Goal: Task Accomplishment & Management: Complete application form

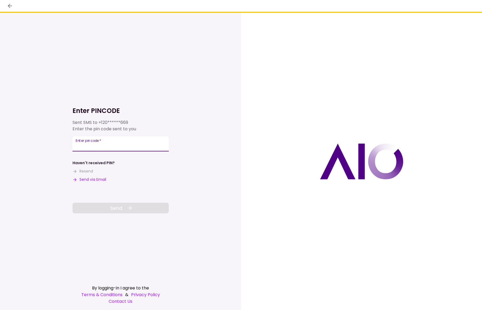
click at [141, 144] on input "Enter pin code   *" at bounding box center [120, 144] width 96 height 15
type input "******"
click at [119, 206] on span "Send" at bounding box center [116, 208] width 12 height 7
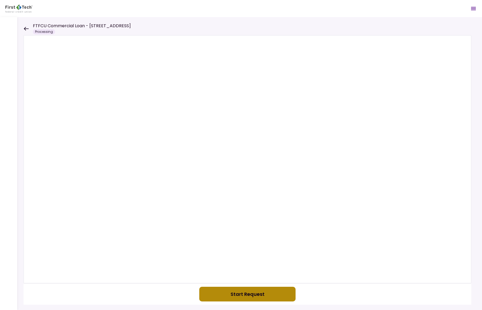
click at [249, 292] on button "Start Request" at bounding box center [247, 294] width 96 height 15
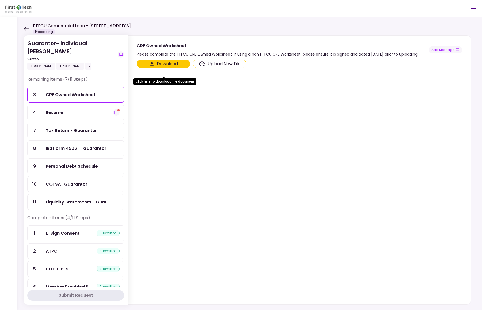
click at [193, 10] on header "FTFCU Commercial Loan - 1151-B Hospital Way Pocatello Processing 1 Messages New…" at bounding box center [241, 8] width 482 height 17
click at [85, 91] on div "CRE Owned Worksheet" at bounding box center [71, 94] width 50 height 7
click at [168, 68] on button "Download" at bounding box center [163, 64] width 53 height 9
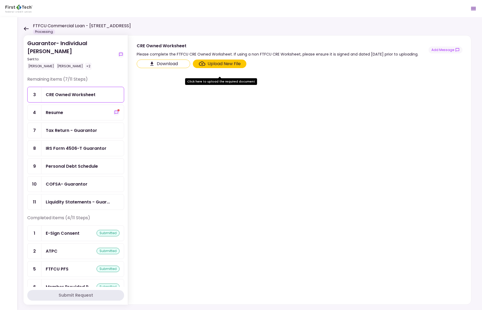
click at [60, 109] on div "Resume" at bounding box center [54, 112] width 17 height 7
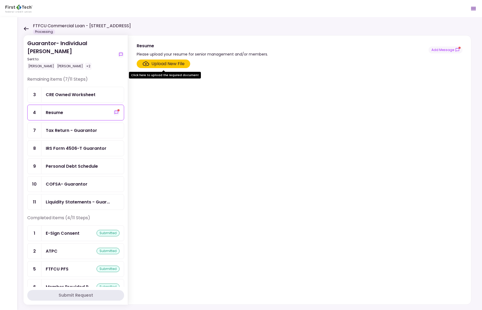
click at [167, 62] on div "Upload New File" at bounding box center [167, 64] width 33 height 6
click at [0, 0] on input "Upload New File" at bounding box center [0, 0] width 0 height 0
click at [117, 109] on span "show-messages" at bounding box center [118, 110] width 2 height 2
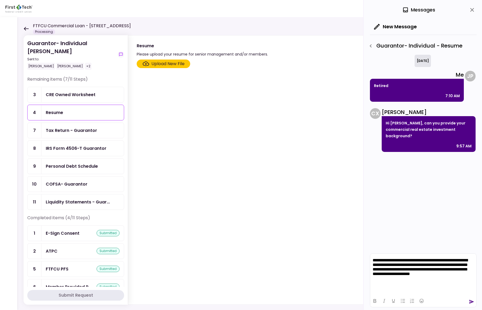
click at [471, 301] on icon "send" at bounding box center [471, 302] width 5 height 4
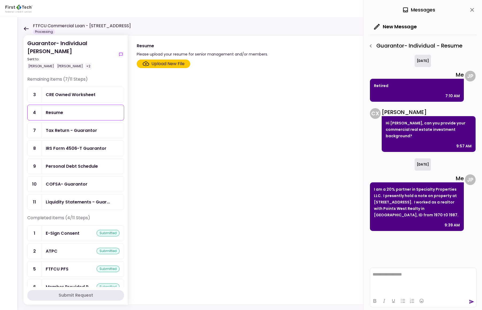
click at [62, 127] on div "Tax Return - Guarantor" at bounding box center [71, 130] width 51 height 7
click at [173, 60] on label "Upload New File" at bounding box center [163, 64] width 53 height 9
click at [0, 0] on input "Upload New File" at bounding box center [0, 0] width 0 height 0
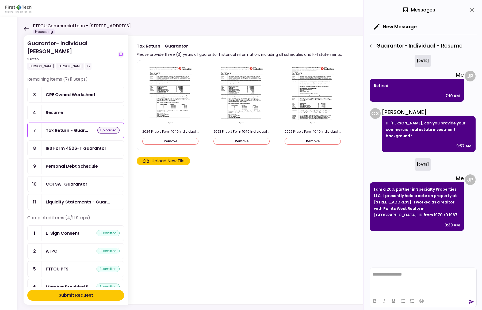
click at [62, 145] on div "IRS Form 4506-T Guarantor" at bounding box center [76, 148] width 61 height 7
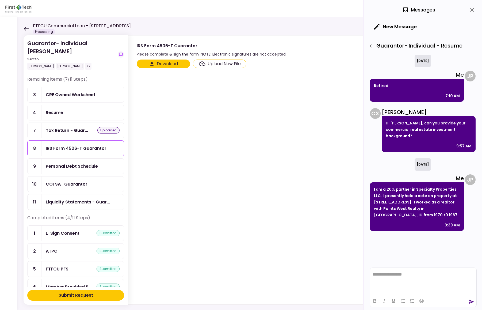
click at [176, 62] on button "Download" at bounding box center [163, 64] width 53 height 9
click at [214, 63] on div "Upload New File" at bounding box center [223, 64] width 33 height 6
click at [0, 0] on input "Upload New File" at bounding box center [0, 0] width 0 height 0
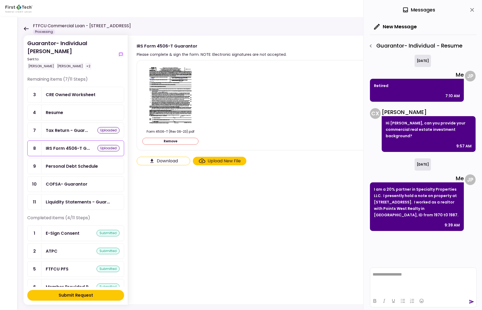
click at [68, 163] on div "Personal Debt Schedule" at bounding box center [72, 166] width 52 height 7
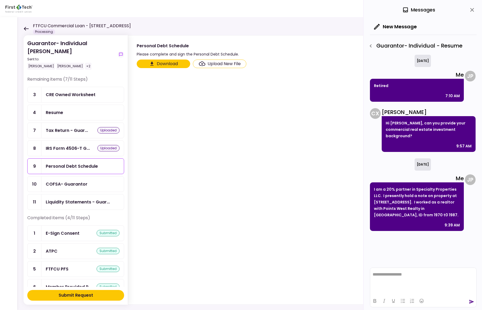
click at [166, 62] on button "Download" at bounding box center [163, 64] width 53 height 9
click at [219, 62] on div "Upload New File" at bounding box center [223, 64] width 33 height 6
click at [0, 0] on input "Upload New File" at bounding box center [0, 0] width 0 height 0
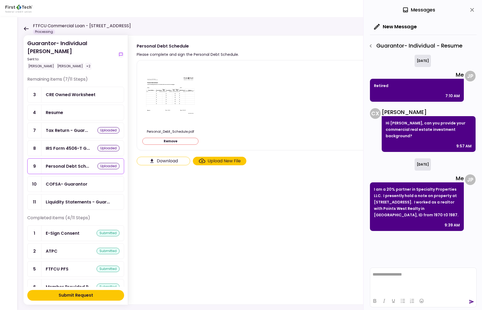
click at [76, 181] on div "COFSA- Guarantor" at bounding box center [67, 184] width 42 height 7
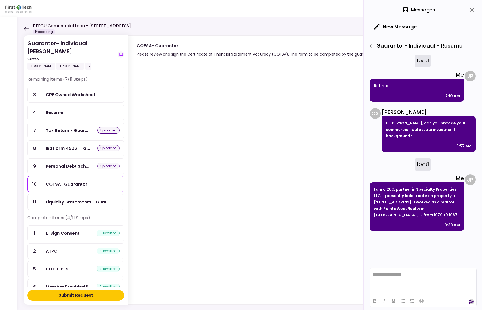
click at [470, 301] on icon "send" at bounding box center [471, 302] width 5 height 4
click at [473, 10] on icon "close" at bounding box center [471, 10] width 6 height 6
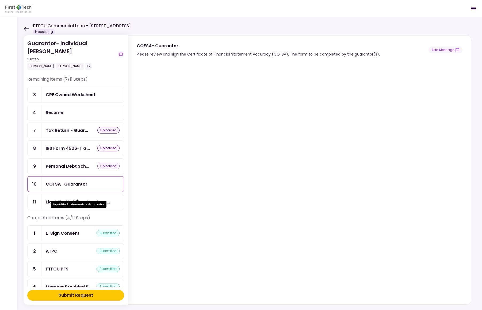
click at [72, 199] on div "Liquidity Statements - Guar..." at bounding box center [78, 202] width 64 height 7
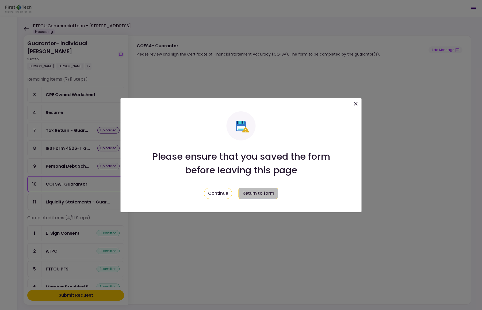
click at [263, 192] on button "Return to form" at bounding box center [258, 193] width 40 height 11
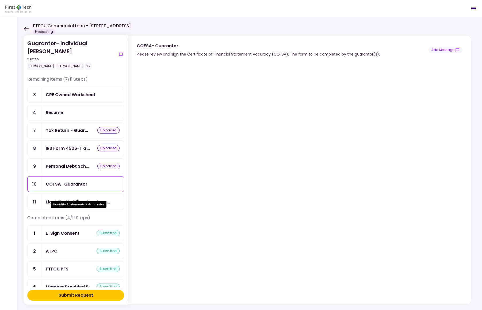
click at [83, 199] on div "Liquidity Statements - Guar..." at bounding box center [78, 202] width 64 height 7
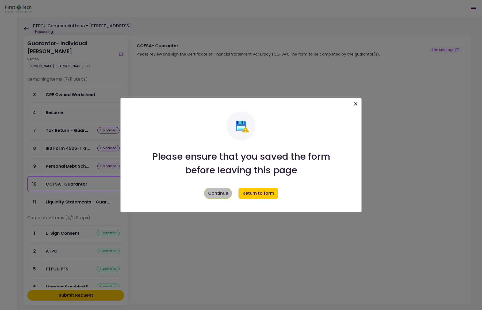
click at [214, 192] on button "Continue" at bounding box center [218, 193] width 28 height 11
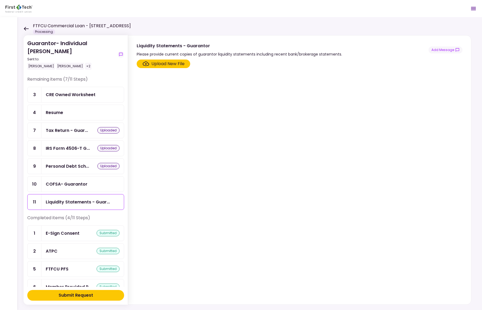
click at [172, 61] on div "Upload New File" at bounding box center [167, 64] width 33 height 6
click at [0, 0] on input "Upload New File" at bounding box center [0, 0] width 0 height 0
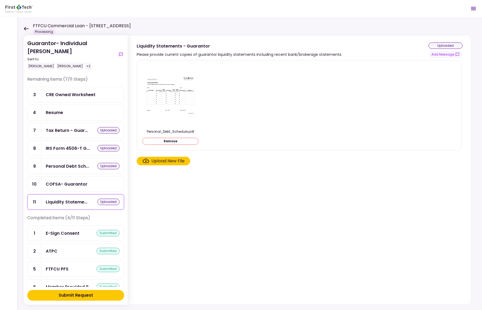
click at [94, 295] on button "Submit Request" at bounding box center [75, 295] width 97 height 11
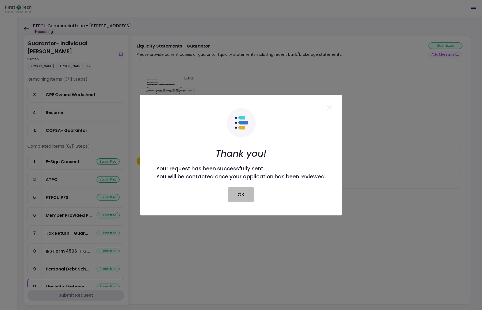
click at [247, 195] on button "OK" at bounding box center [240, 194] width 27 height 15
